Goal: Information Seeking & Learning: Compare options

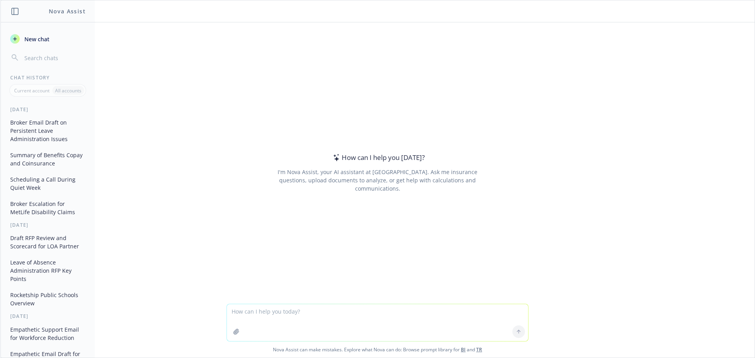
click at [250, 317] on textarea at bounding box center [377, 322] width 301 height 37
click at [250, 317] on textarea "create a slide that compares" at bounding box center [377, 322] width 301 height 37
click at [335, 312] on textarea "create a powerpoint slide that compares" at bounding box center [377, 322] width 301 height 37
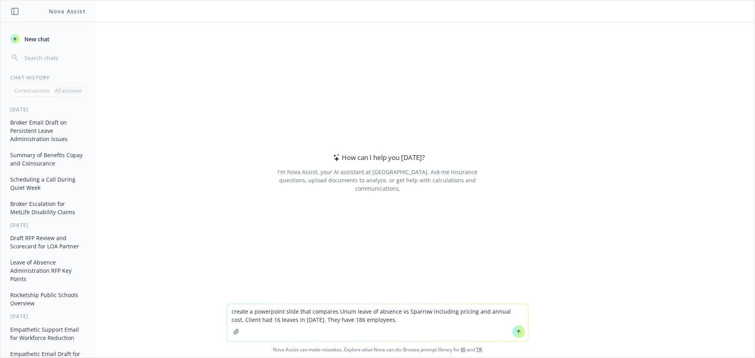
type textarea "create a powerpoint slide that compares Unum leave of absence vs Sparrow includ…"
click at [233, 332] on icon "button" at bounding box center [236, 332] width 6 height 6
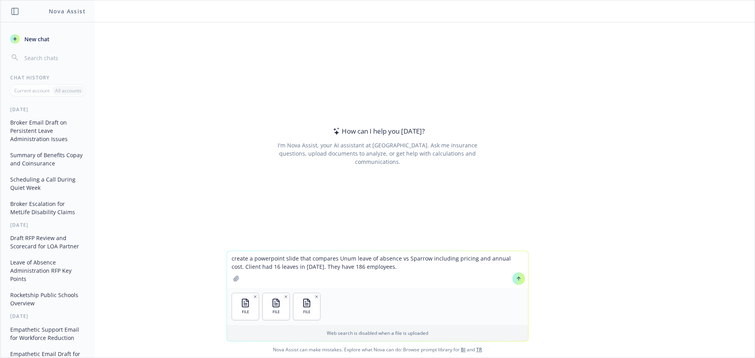
click at [516, 281] on icon at bounding box center [519, 279] width 6 height 6
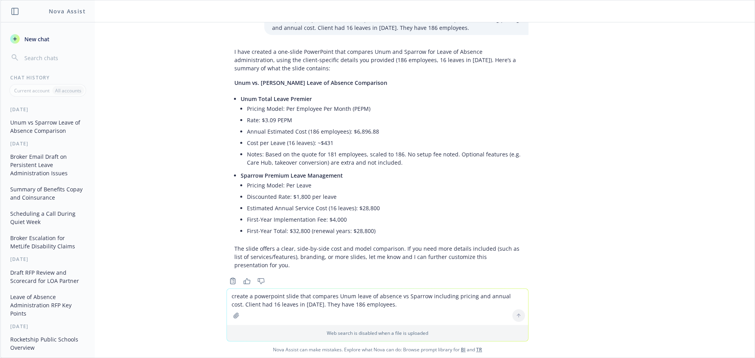
scroll to position [56, 0]
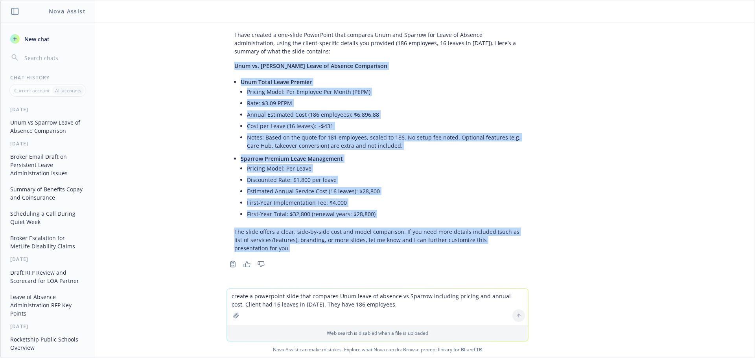
drag, startPoint x: 230, startPoint y: 66, endPoint x: 326, endPoint y: 250, distance: 207.9
click at [326, 250] on div "I have created a one-slide PowerPoint that compares Unum and Sparrow for Leave …" at bounding box center [378, 142] width 302 height 228
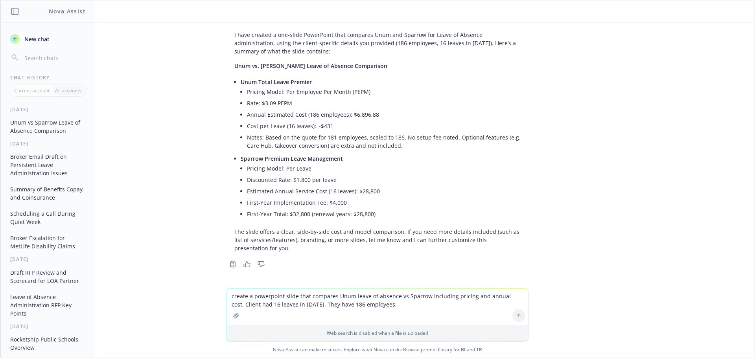
click at [237, 27] on div "docx ADA.4DMocTherapy.6212024.docx docx 4DMocTherapy.TLPremier.6212024.docx doc…" at bounding box center [377, 155] width 754 height 266
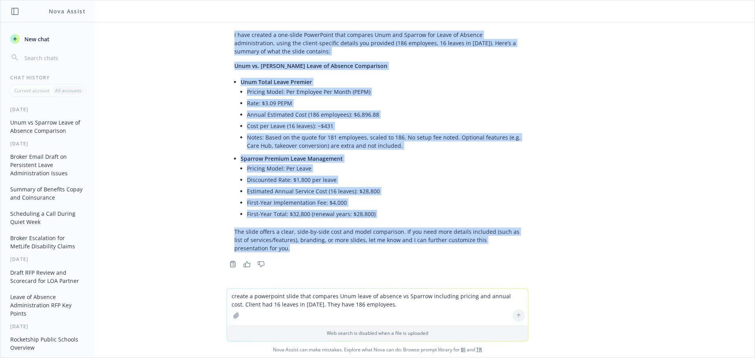
drag, startPoint x: 228, startPoint y: 36, endPoint x: 322, endPoint y: 252, distance: 235.6
click at [322, 252] on div "I have created a one-slide PowerPoint that compares Unum and Sparrow for Leave …" at bounding box center [378, 142] width 302 height 228
copy div "I have created a one-slide PowerPoint that compares Unum and Sparrow for Leave …"
click at [537, 147] on div "docx ADA.4DMocTherapy.6212024.docx docx 4DMocTherapy.TLPremier.6212024.docx doc…" at bounding box center [377, 155] width 754 height 266
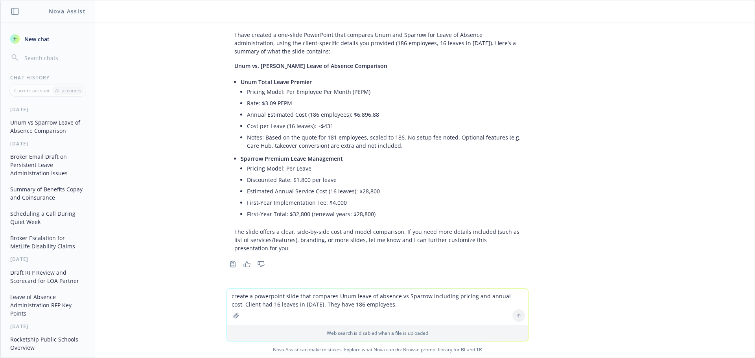
click at [473, 83] on p "Unum Total Leave Premier" at bounding box center [381, 82] width 280 height 8
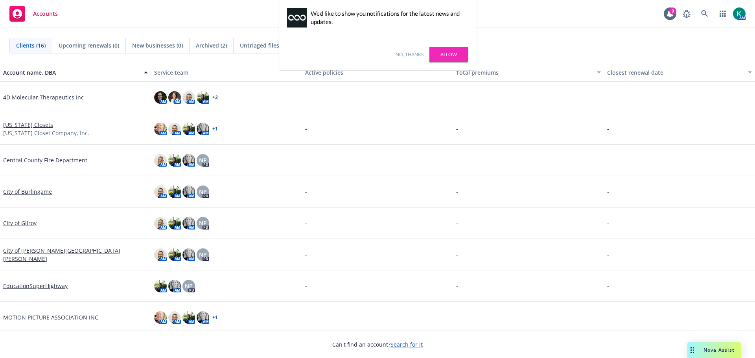
click at [405, 54] on link "No, thanks" at bounding box center [410, 54] width 28 height 7
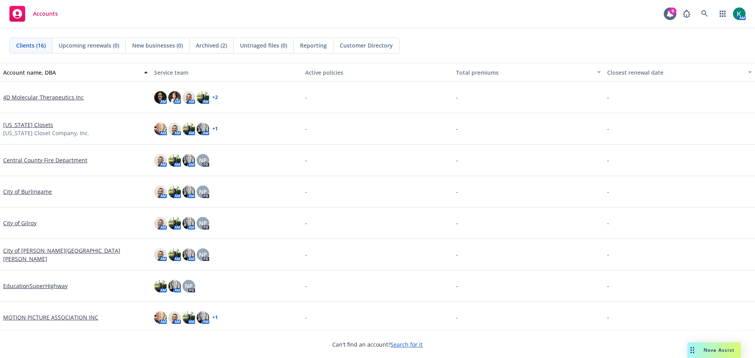
click at [57, 99] on link "4D Molecular Therapeutics Inc" at bounding box center [43, 97] width 81 height 8
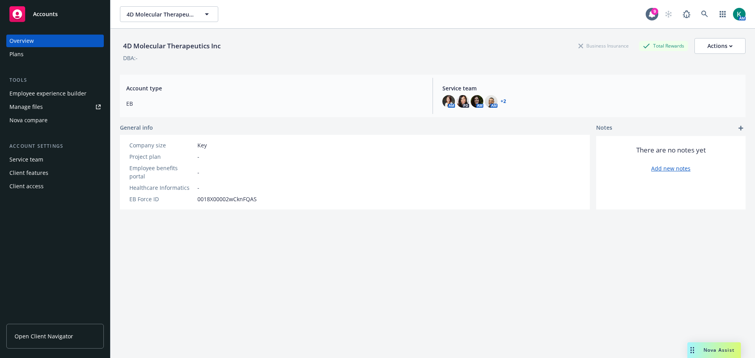
click at [31, 118] on div "Nova compare" at bounding box center [28, 120] width 38 height 13
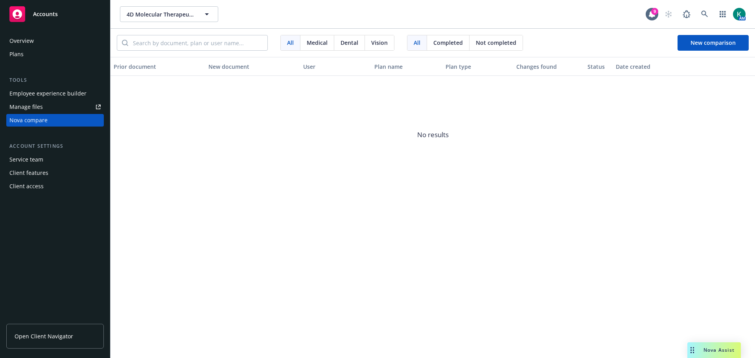
click at [52, 336] on span "Open Client Navigator" at bounding box center [44, 336] width 59 height 8
click at [691, 351] on icon "Drag to move" at bounding box center [693, 350] width 4 height 6
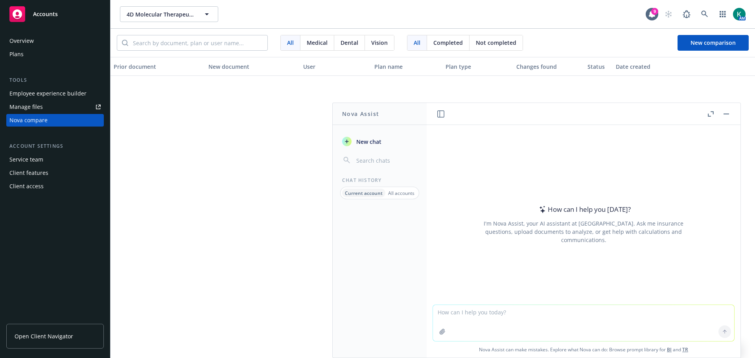
click at [396, 197] on div "All accounts" at bounding box center [401, 193] width 32 height 9
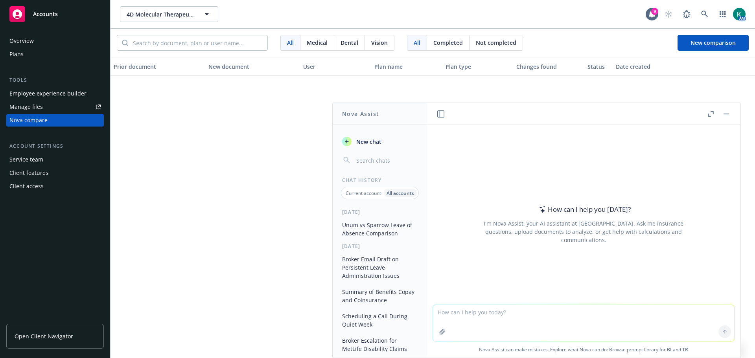
click at [390, 227] on button "Unum vs Sparrow Leave of Absence Comparison" at bounding box center [379, 229] width 81 height 21
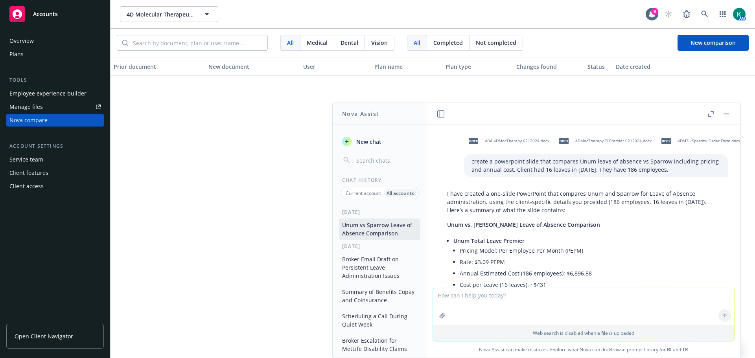
click at [364, 195] on p "Current account" at bounding box center [363, 193] width 35 height 7
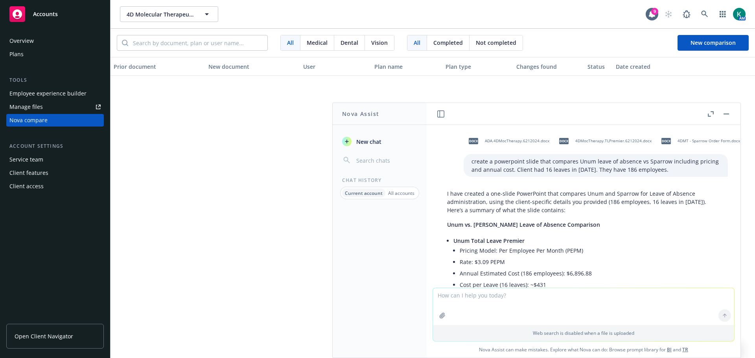
click at [309, 223] on div "Prior document New document User Plan name Plan type Changes found Status Date …" at bounding box center [432, 207] width 645 height 301
click at [207, 18] on icon "button" at bounding box center [206, 13] width 9 height 9
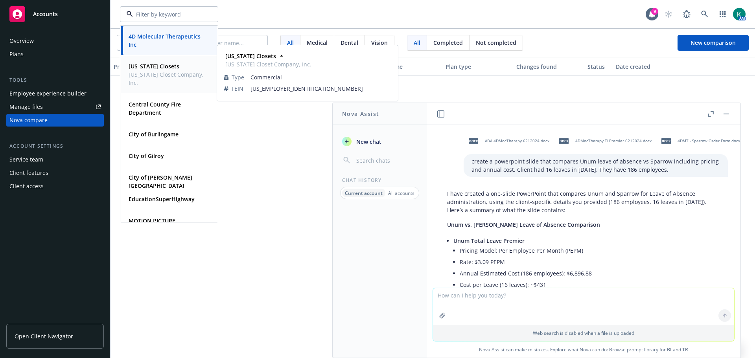
click at [176, 72] on span "[US_STATE] Closet Company, Inc." at bounding box center [168, 78] width 79 height 17
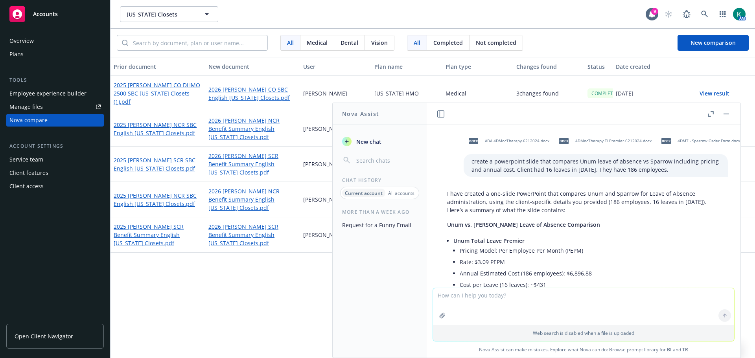
click at [404, 194] on p "All accounts" at bounding box center [401, 193] width 26 height 7
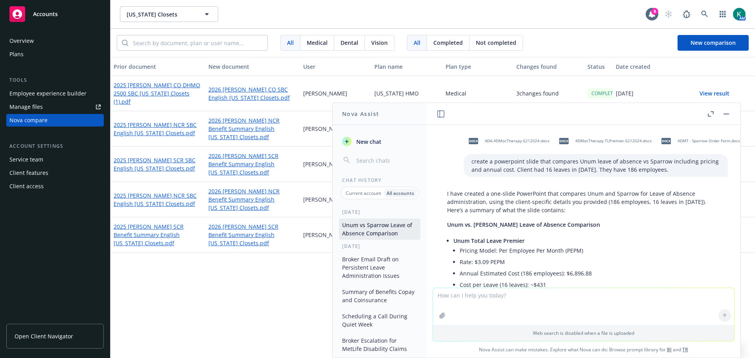
click at [367, 195] on p "Current account" at bounding box center [363, 193] width 35 height 7
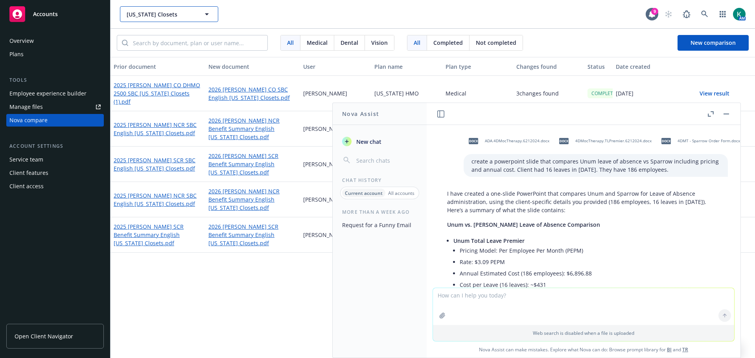
click at [208, 17] on icon "button" at bounding box center [206, 13] width 9 height 9
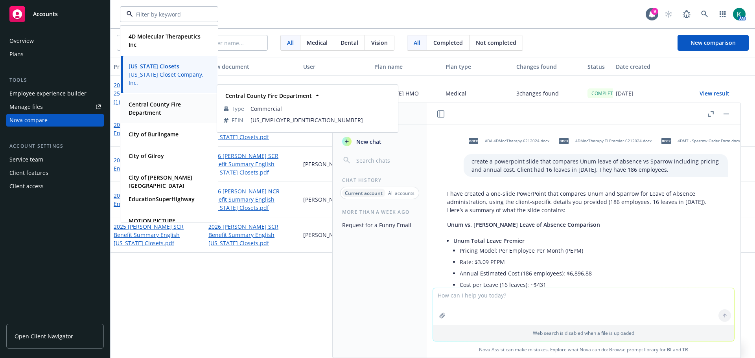
click at [164, 110] on span "Central County Fire Department" at bounding box center [168, 108] width 79 height 17
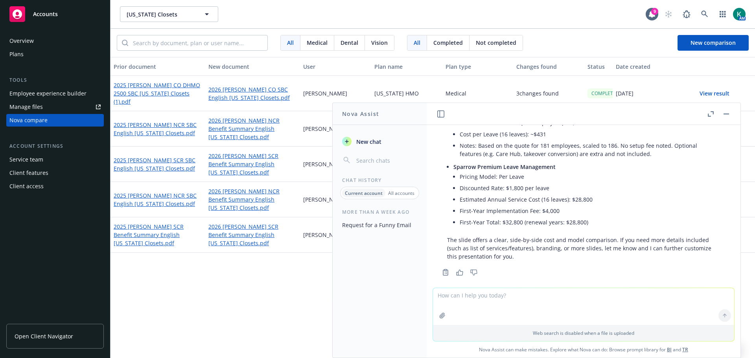
scroll to position [160, 0]
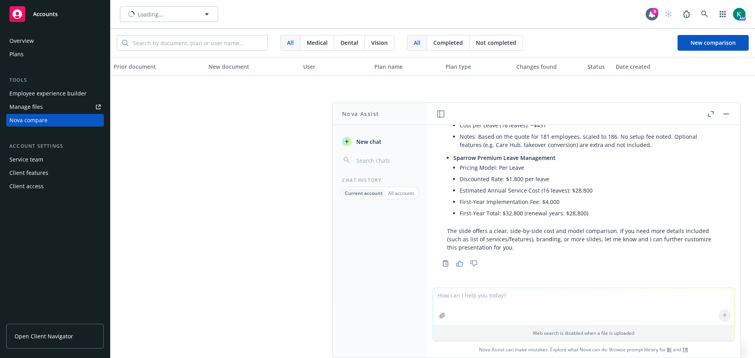
type input "Central County Fire Department"
click at [206, 14] on icon "button" at bounding box center [207, 14] width 4 height 2
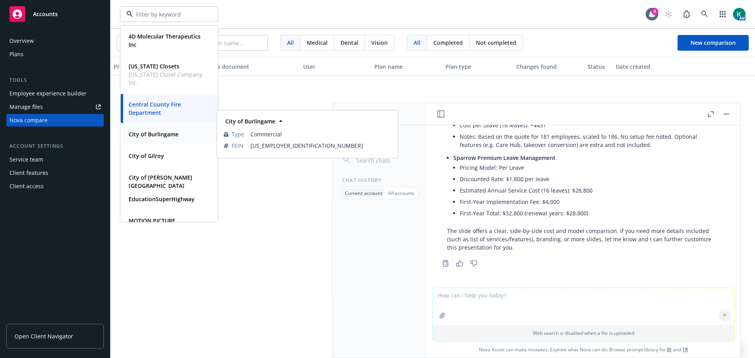
click at [162, 135] on strong "City of Burlingame" at bounding box center [154, 134] width 50 height 7
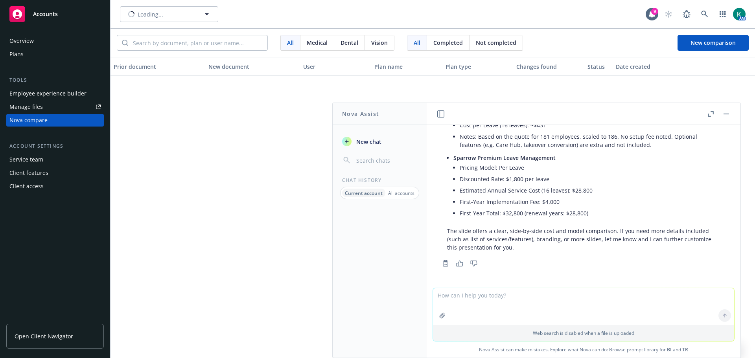
type input "City of Burlingame"
click at [210, 15] on icon "button" at bounding box center [206, 13] width 9 height 9
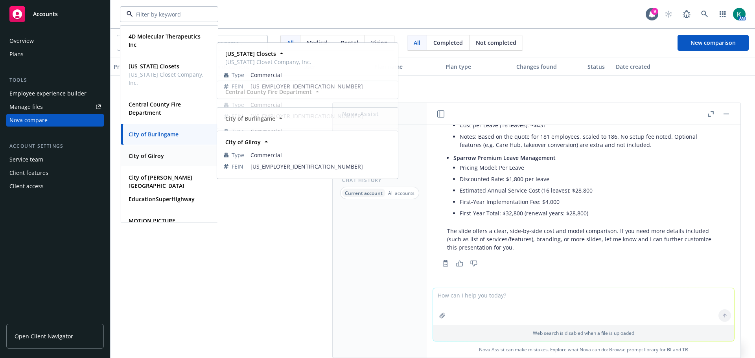
click at [149, 153] on strong "City of Gilroy" at bounding box center [146, 155] width 35 height 7
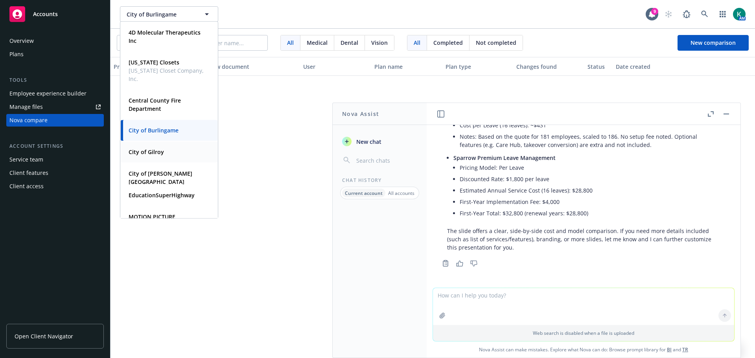
type input "City of Gilroy"
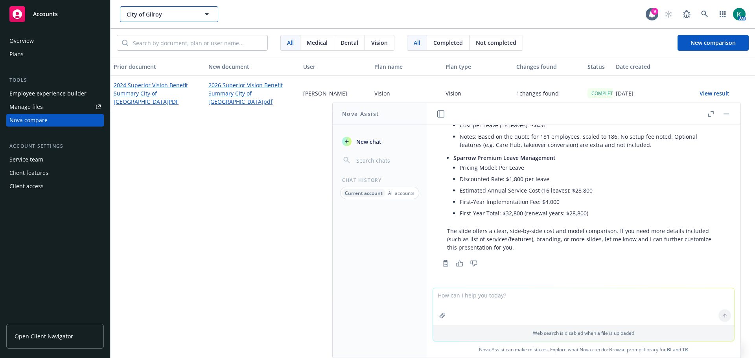
click at [207, 17] on icon "button" at bounding box center [206, 13] width 9 height 9
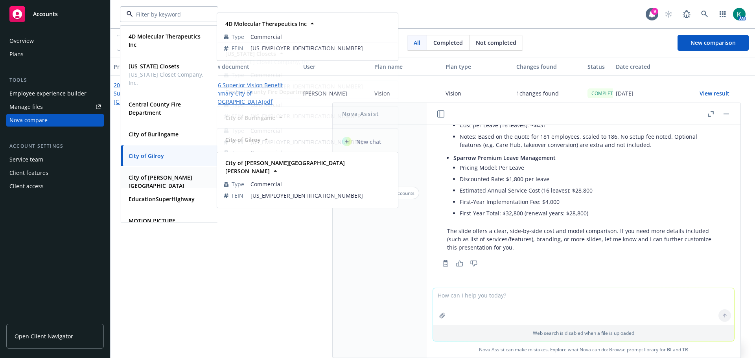
click at [163, 183] on div "City of [PERSON_NAME][GEOGRAPHIC_DATA][PERSON_NAME]" at bounding box center [167, 186] width 84 height 28
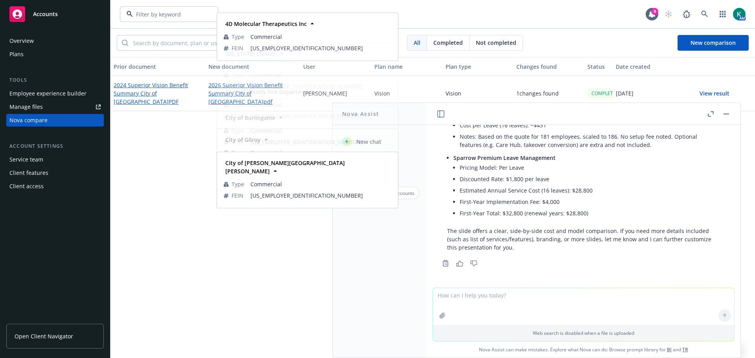
click at [163, 183] on div "City of [PERSON_NAME][GEOGRAPHIC_DATA][PERSON_NAME]" at bounding box center [167, 186] width 84 height 28
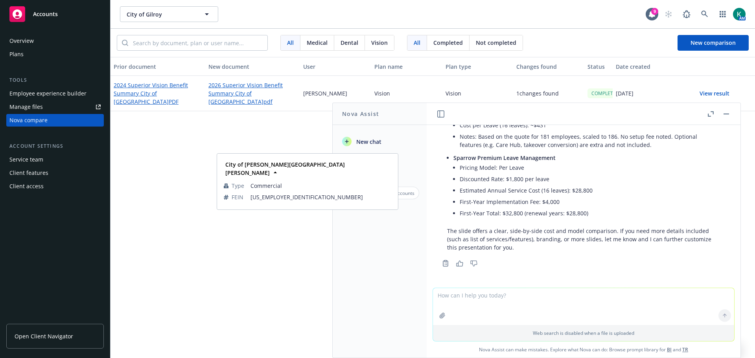
type input "City of Gilroy"
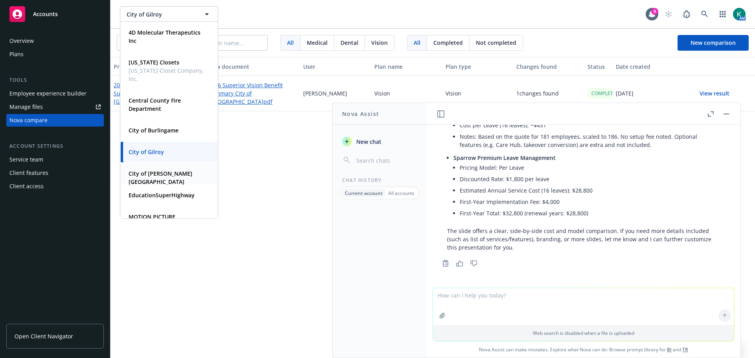
type input "City of [PERSON_NAME][GEOGRAPHIC_DATA][PERSON_NAME]"
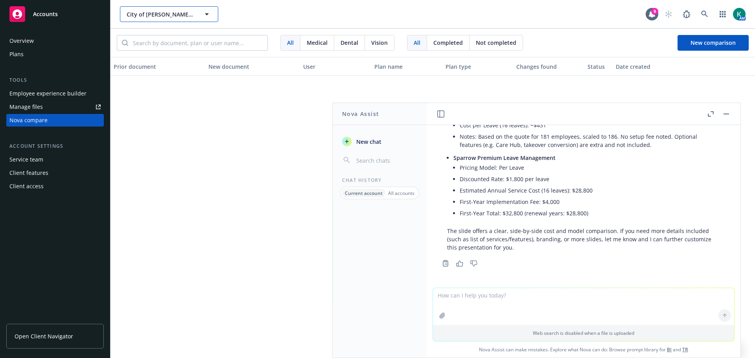
click at [208, 15] on icon "button" at bounding box center [206, 13] width 9 height 9
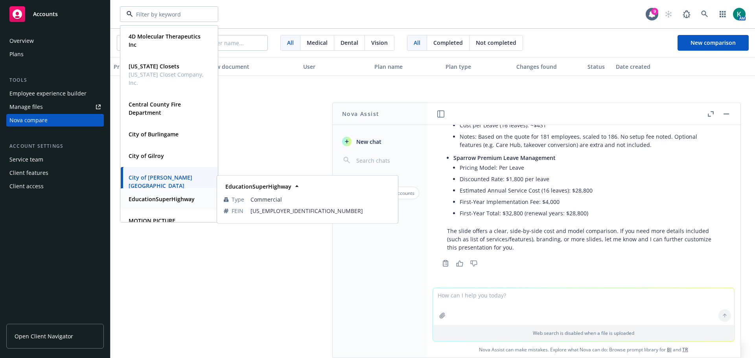
click at [166, 199] on strong "EducationSuperHighway" at bounding box center [162, 198] width 66 height 7
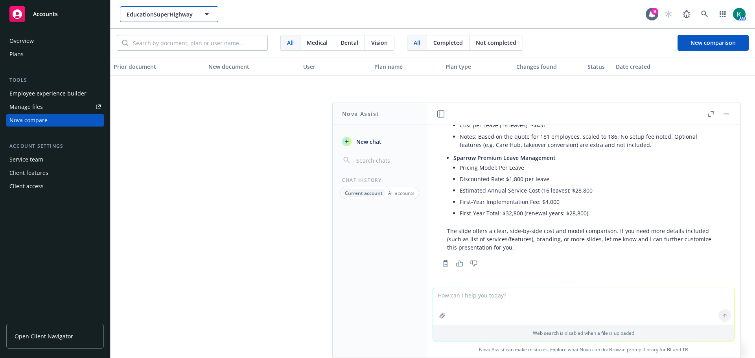
click at [208, 16] on icon "button" at bounding box center [206, 13] width 9 height 9
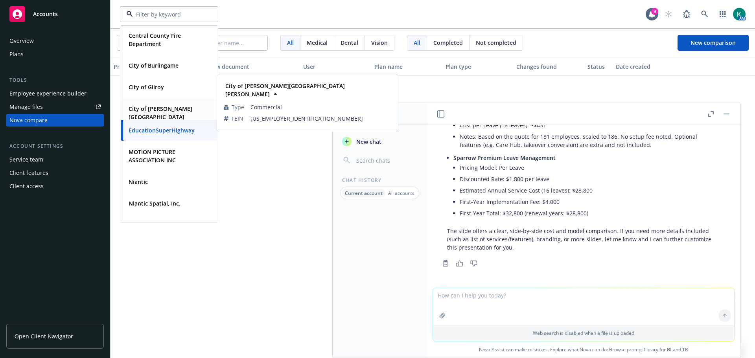
scroll to position [79, 0]
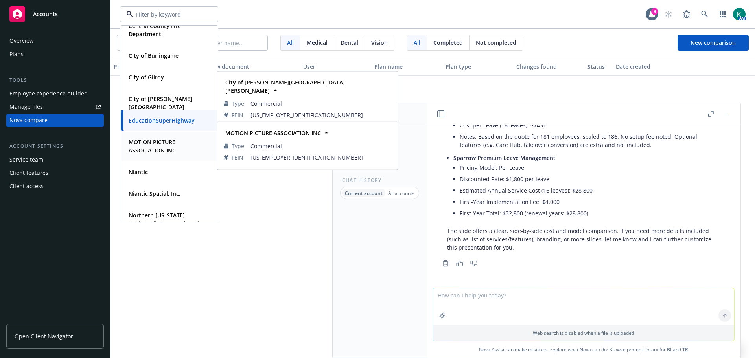
click at [158, 151] on strong "MOTION PICTURE ASSOCIATION INC" at bounding box center [152, 146] width 47 height 16
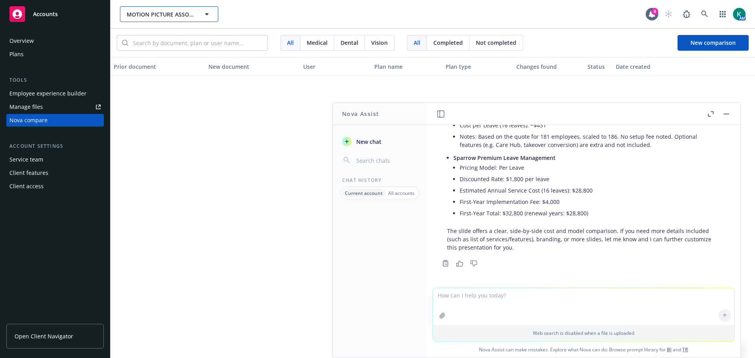
click at [208, 12] on icon "button" at bounding box center [206, 13] width 9 height 9
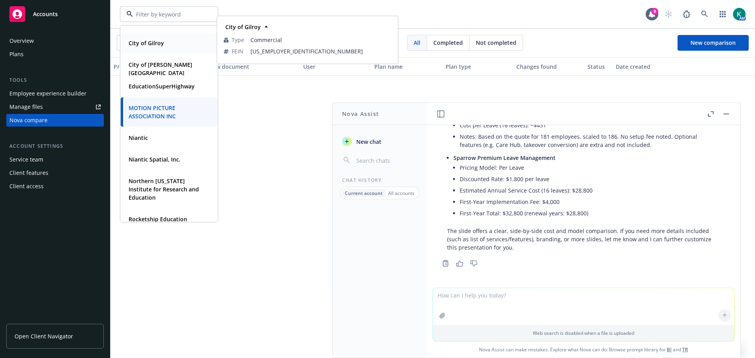
scroll to position [118, 0]
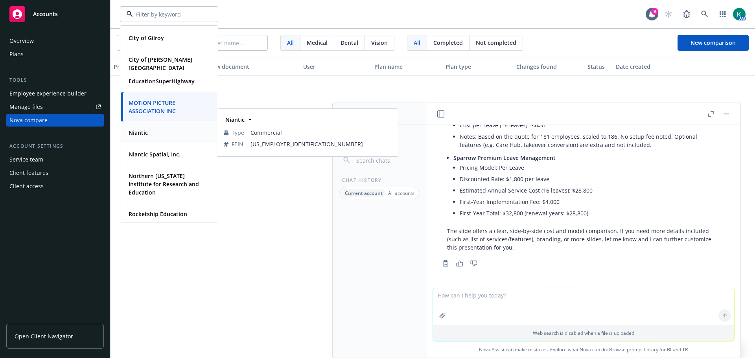
click at [147, 133] on strong "Niantic" at bounding box center [138, 132] width 19 height 7
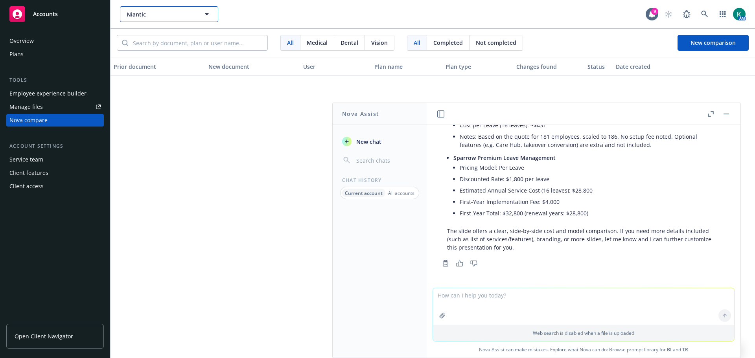
click at [208, 15] on icon "button" at bounding box center [206, 13] width 9 height 9
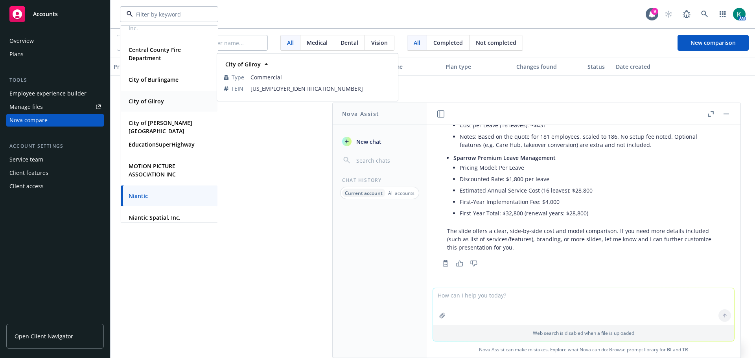
scroll to position [79, 0]
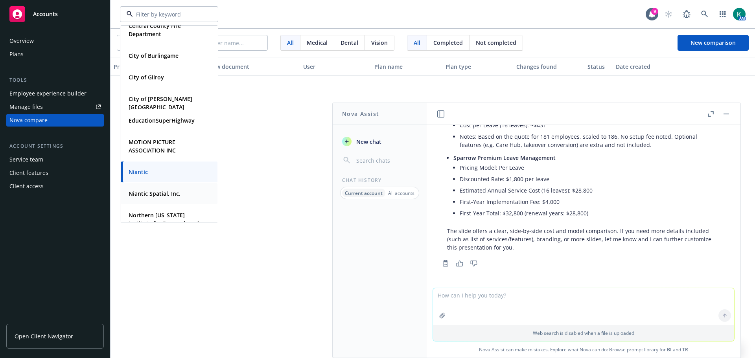
click at [153, 196] on strong "Niantic Spatial, Inc." at bounding box center [155, 193] width 52 height 7
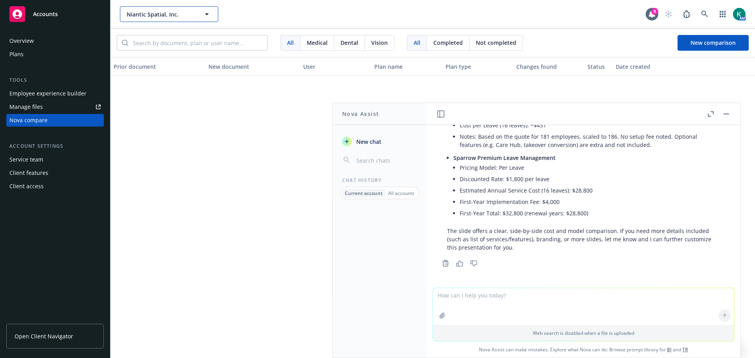
click at [206, 15] on icon "button" at bounding box center [207, 14] width 4 height 2
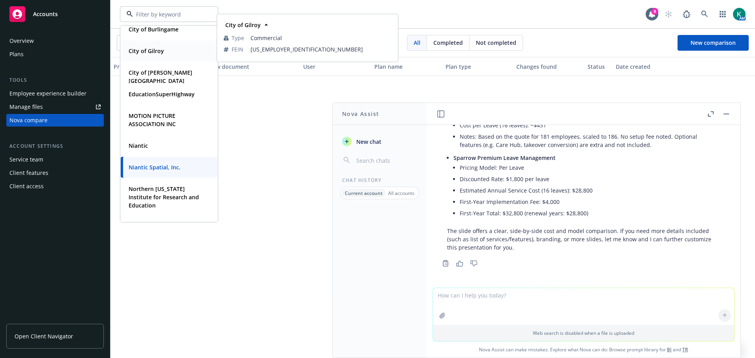
scroll to position [118, 0]
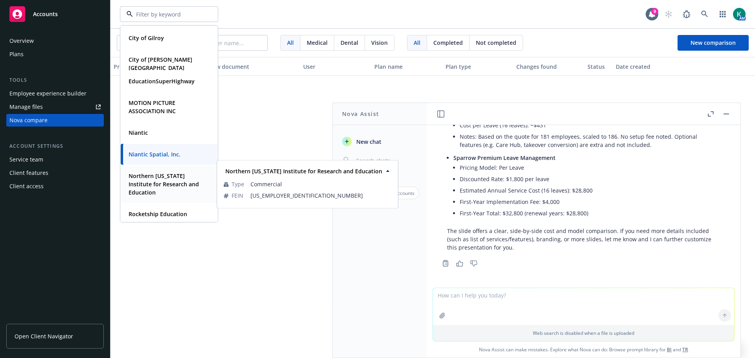
click at [162, 180] on strong "Northern [US_STATE] Institute for Research and Education" at bounding box center [164, 184] width 70 height 24
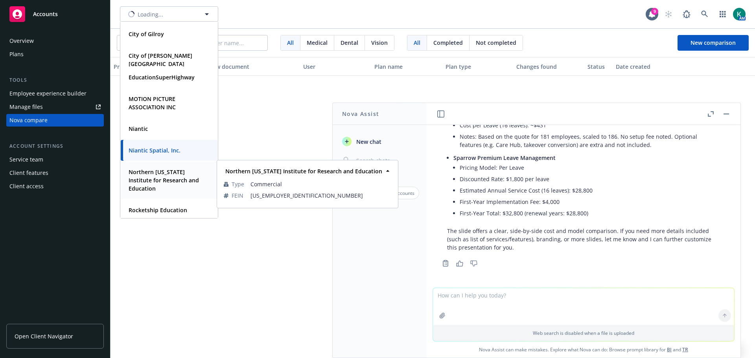
type input "Northern [US_STATE] Institute for Research and Education"
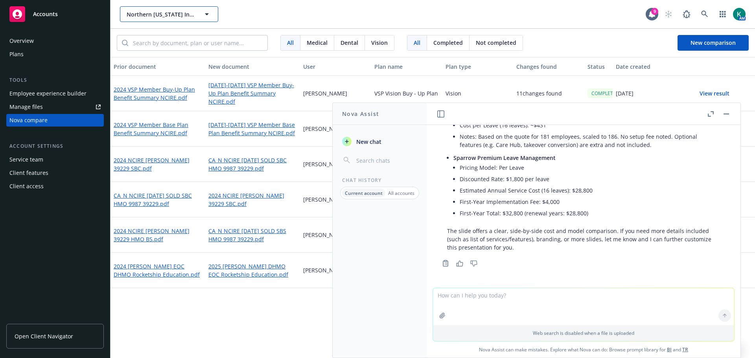
click at [207, 14] on icon "button" at bounding box center [207, 14] width 4 height 2
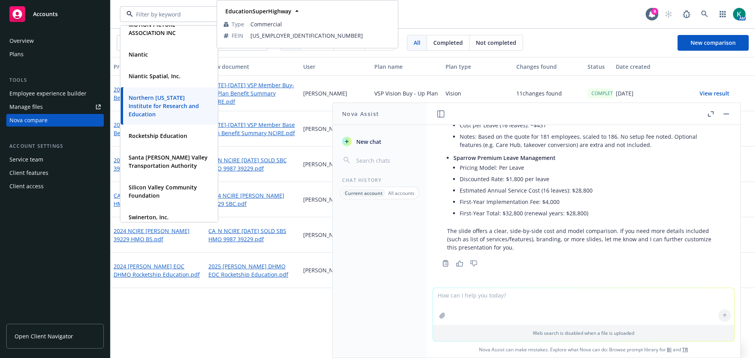
scroll to position [197, 0]
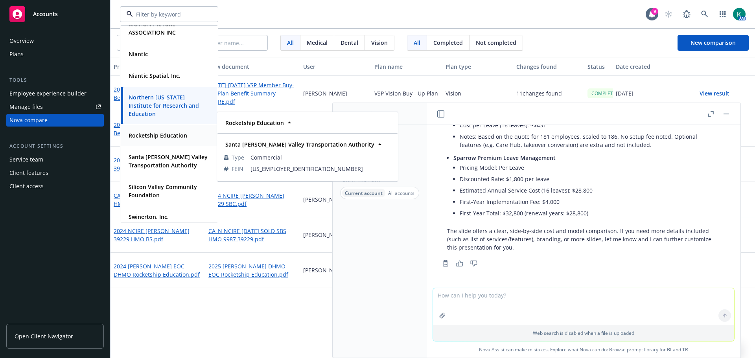
click at [155, 135] on strong "Rocketship Education" at bounding box center [158, 135] width 59 height 7
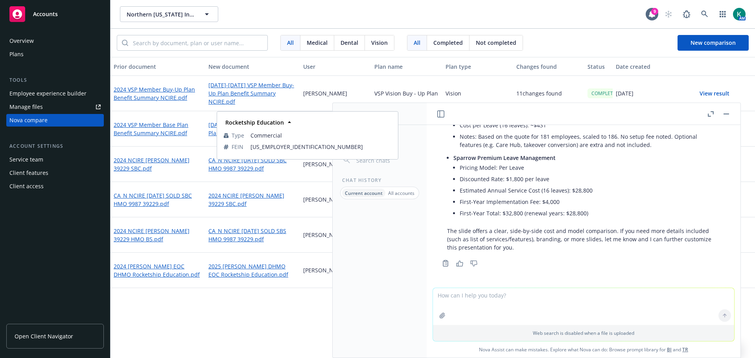
type input "Rocketship Education"
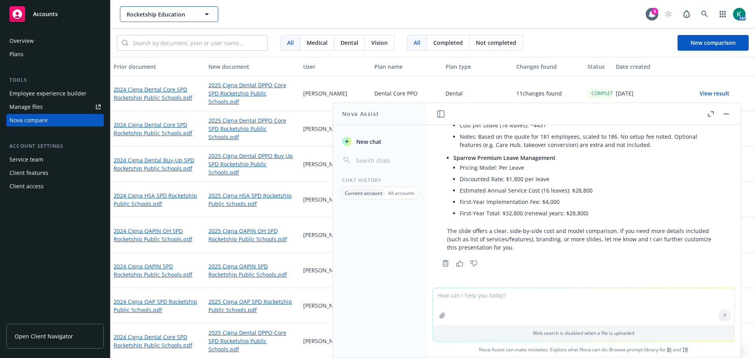
click at [204, 12] on icon "button" at bounding box center [206, 13] width 9 height 9
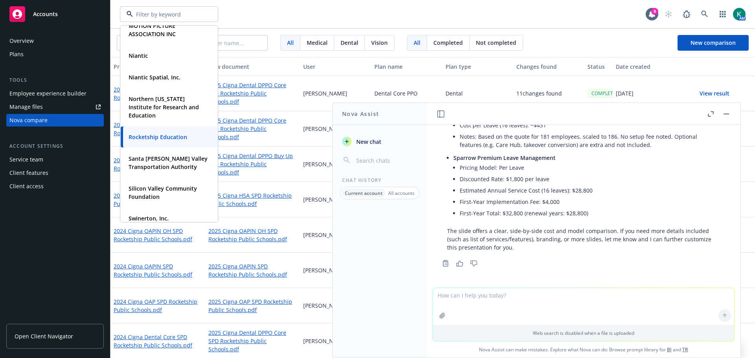
scroll to position [232, 0]
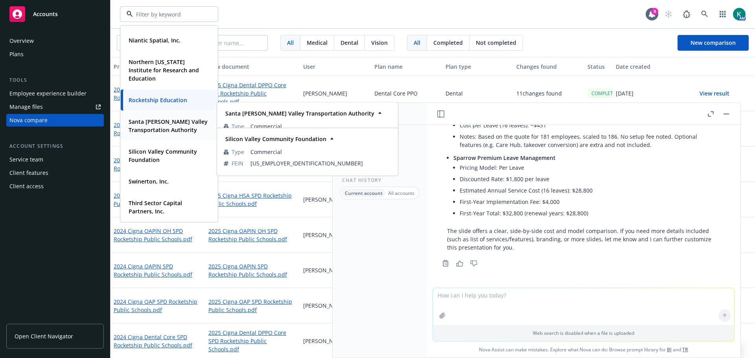
click at [161, 134] on span "Santa [PERSON_NAME] Valley Transportation Authority" at bounding box center [168, 126] width 79 height 17
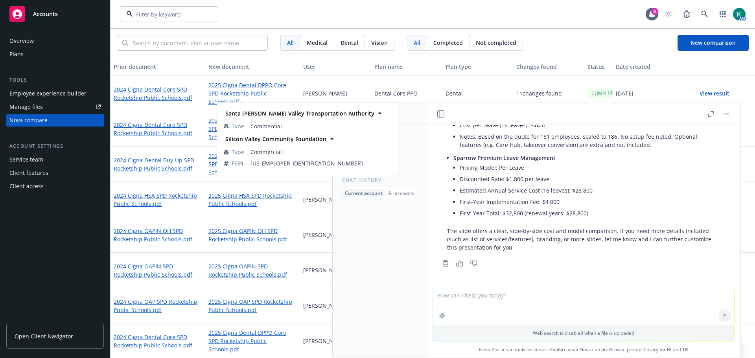
click at [161, 134] on span "Santa [PERSON_NAME] Valley Transportation Authority" at bounding box center [168, 126] width 79 height 17
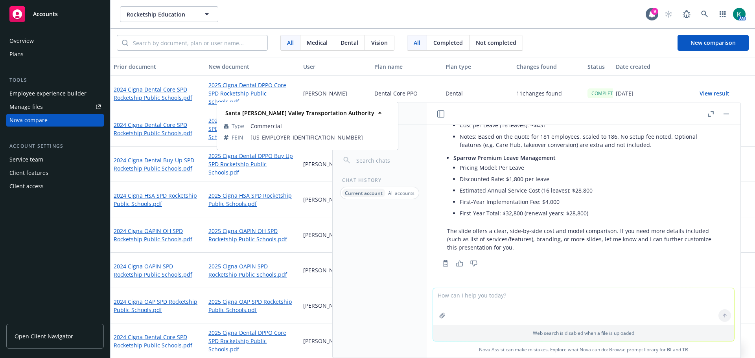
type input "Rocketship Education"
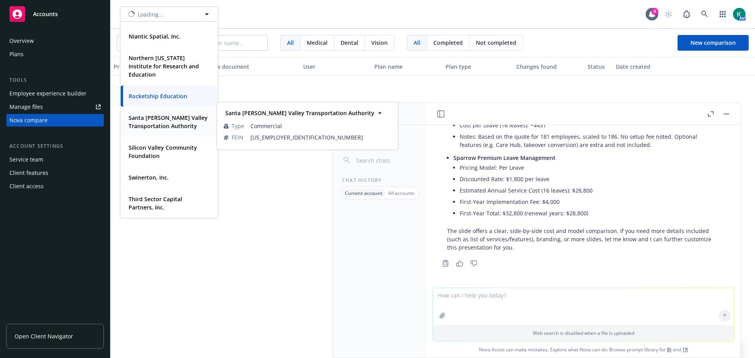
type input "Santa [PERSON_NAME] Valley Transportation Authority"
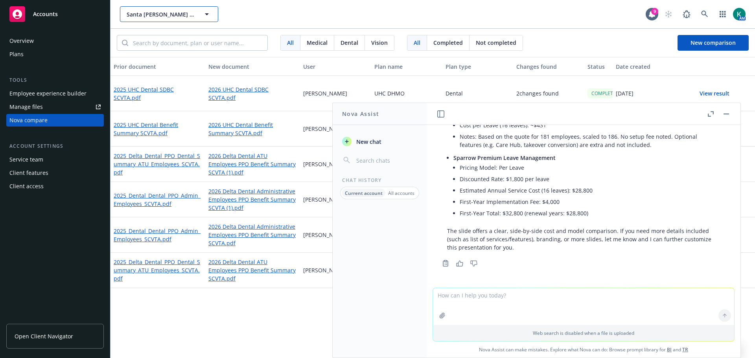
click at [208, 14] on icon "button" at bounding box center [207, 14] width 4 height 2
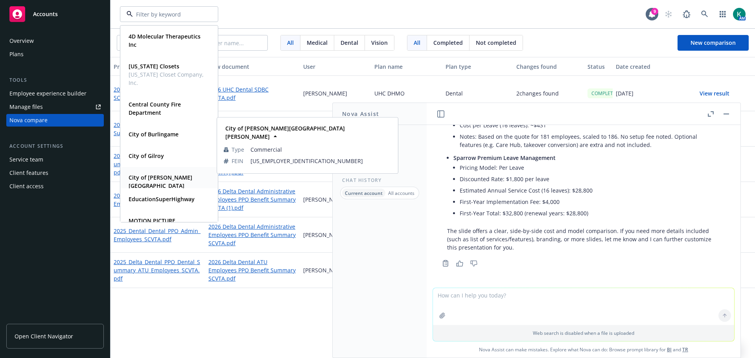
scroll to position [232, 0]
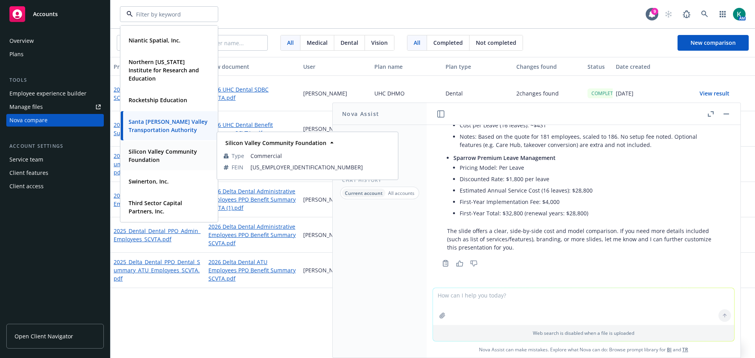
click at [156, 159] on strong "Silicon Valley Community Foundation" at bounding box center [163, 156] width 68 height 16
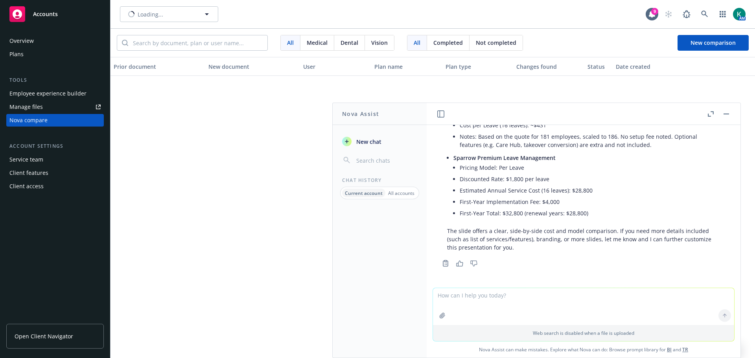
type input "Silicon Valley Community Foundation"
click at [207, 15] on icon "button" at bounding box center [207, 14] width 4 height 2
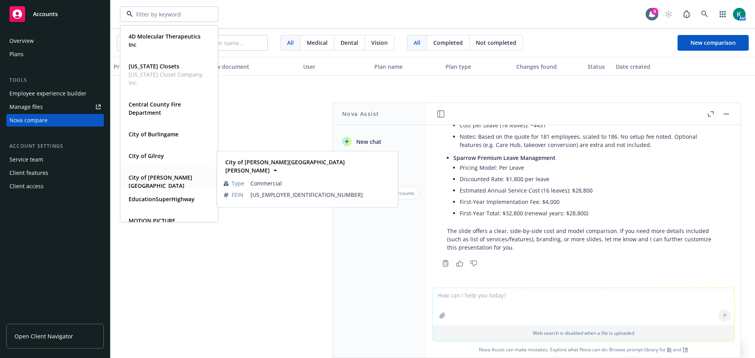
scroll to position [232, 0]
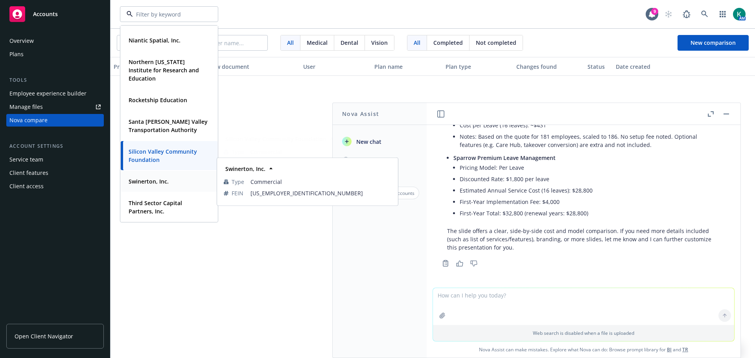
click at [153, 181] on strong "Swinerton, Inc." at bounding box center [149, 181] width 40 height 7
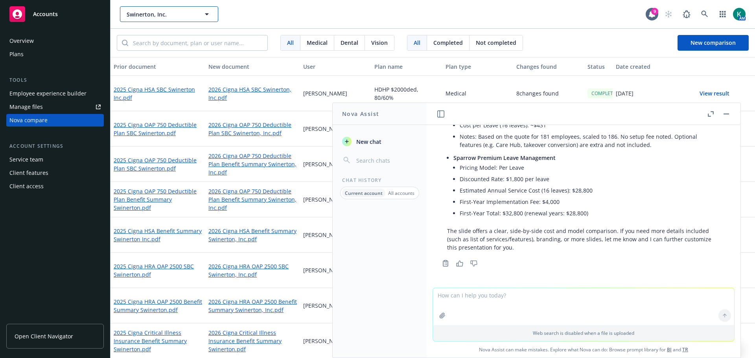
click at [208, 16] on icon "button" at bounding box center [206, 13] width 9 height 9
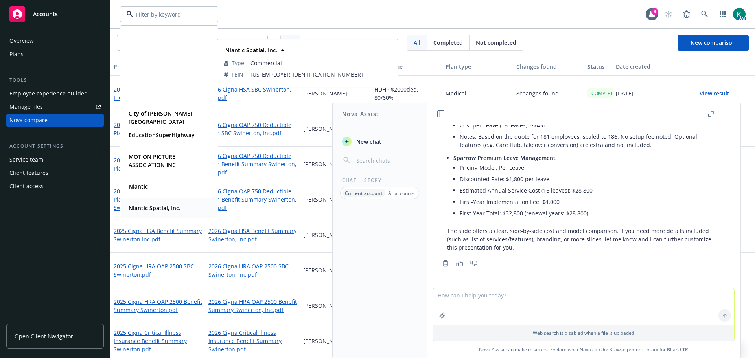
scroll to position [232, 0]
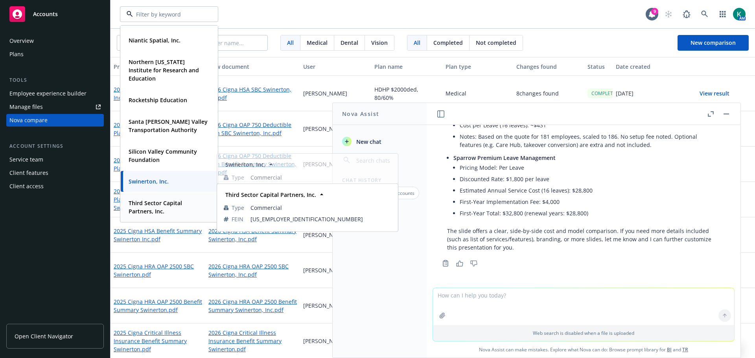
click at [158, 207] on span "Third Sector Capital Partners, Inc." at bounding box center [168, 207] width 79 height 17
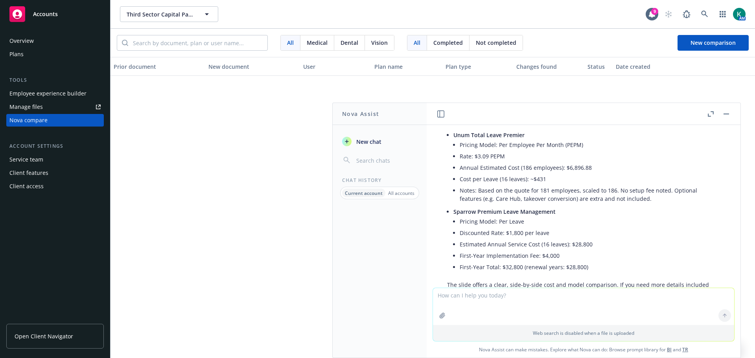
scroll to position [118, 0]
